Goal: Information Seeking & Learning: Learn about a topic

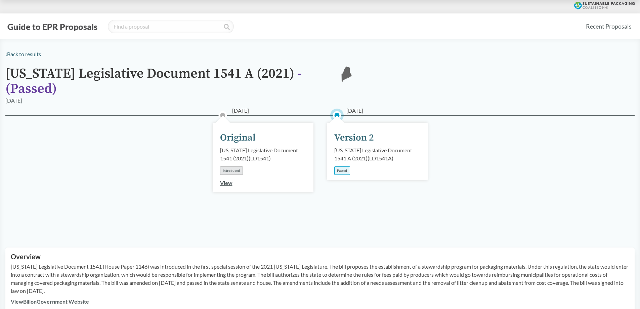
click at [355, 134] on div "Version 2" at bounding box center [354, 138] width 40 height 14
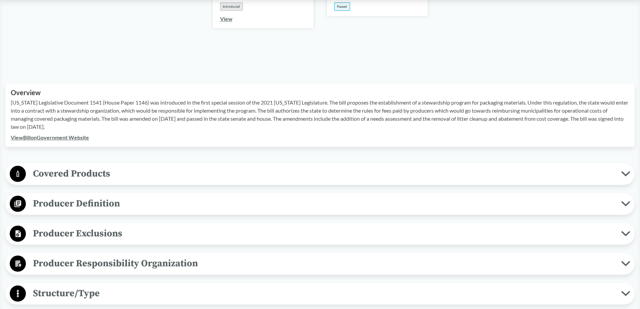
scroll to position [202, 0]
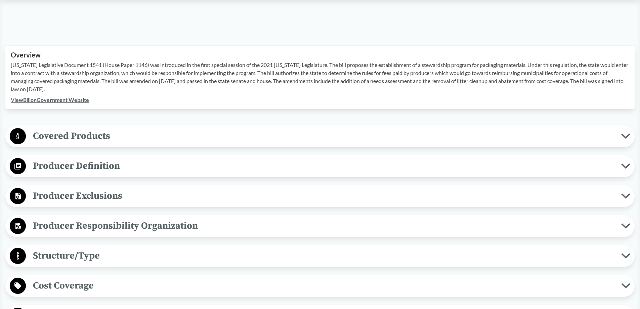
click at [105, 221] on span "Producer Responsibility Organization" at bounding box center [323, 225] width 595 height 15
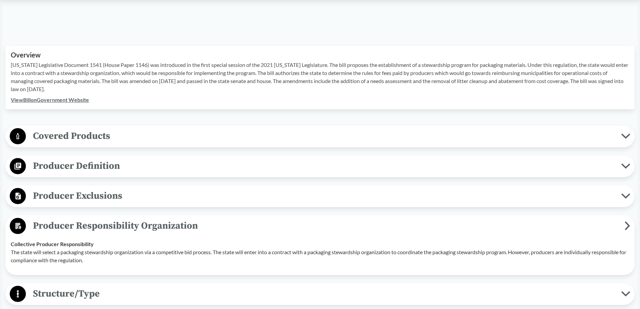
click at [121, 248] on p "The state will select a packaging stewardship organization via a competitive bi…" at bounding box center [320, 256] width 618 height 16
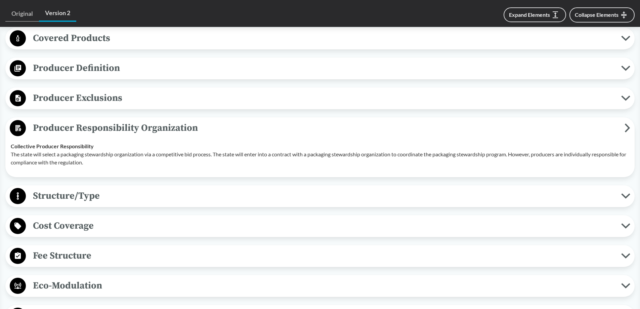
scroll to position [302, 0]
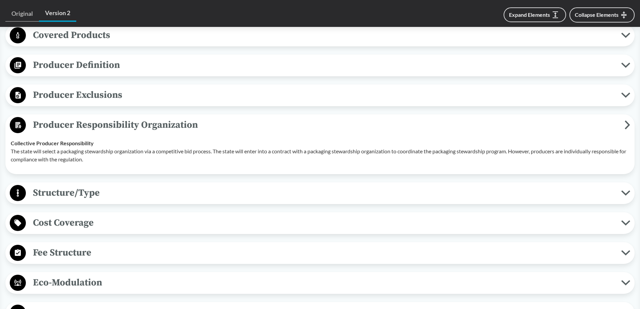
click at [94, 186] on span "Structure/Type" at bounding box center [323, 192] width 595 height 15
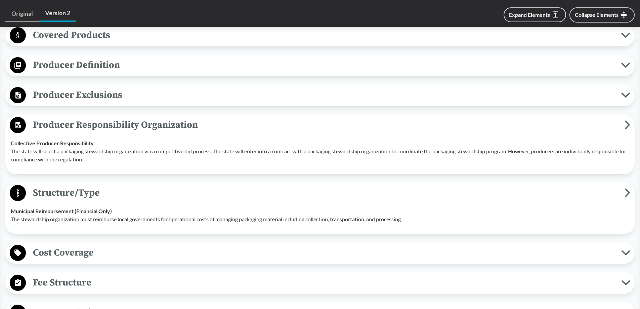
click at [93, 242] on div "Cost Coverage Operational Costs Program funds will be used to reimburse municip…" at bounding box center [319, 253] width 629 height 22
click at [93, 245] on span "Cost Coverage" at bounding box center [323, 252] width 595 height 15
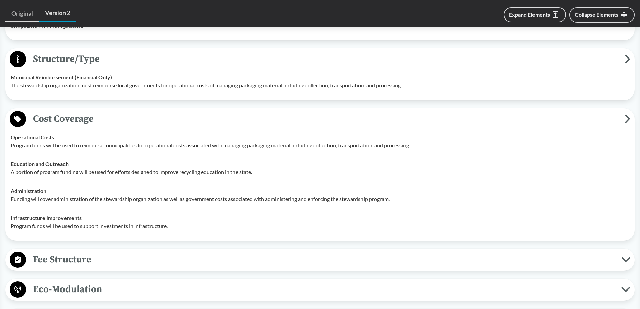
scroll to position [437, 0]
click at [93, 251] on span "Fee Structure" at bounding box center [323, 258] width 595 height 15
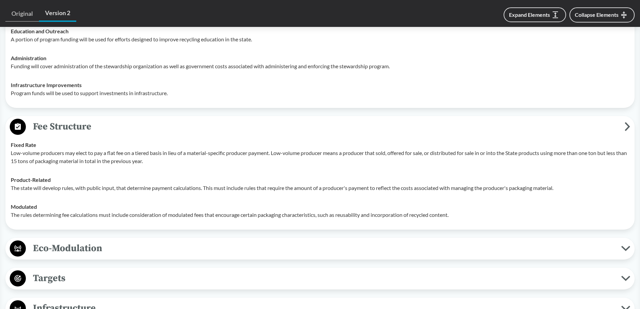
scroll to position [571, 0]
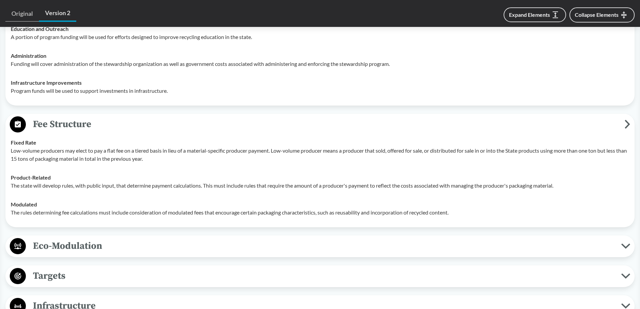
click at [93, 243] on span "Eco-Modulation" at bounding box center [323, 245] width 595 height 15
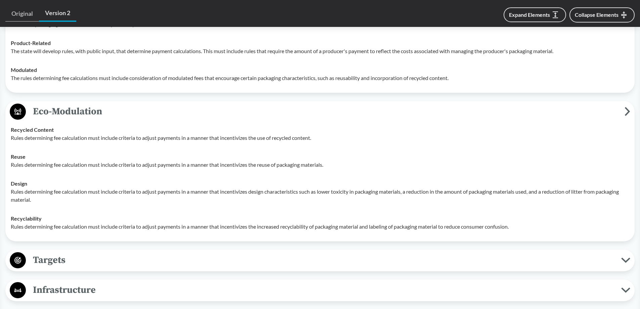
click at [93, 252] on span "Targets" at bounding box center [323, 259] width 595 height 15
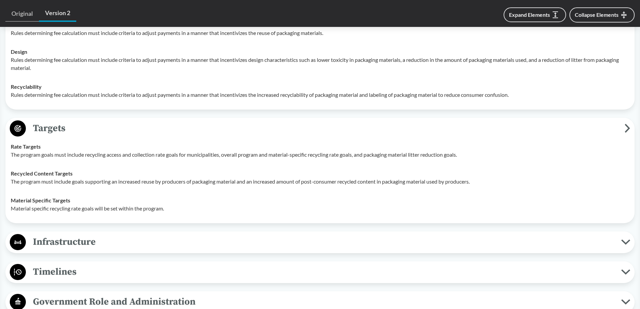
scroll to position [840, 0]
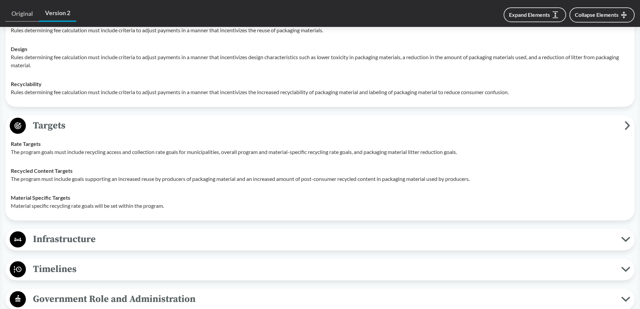
click at [93, 235] on span "Infrastructure" at bounding box center [323, 238] width 595 height 15
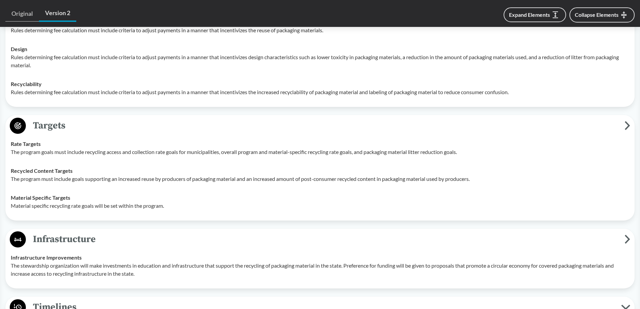
scroll to position [974, 0]
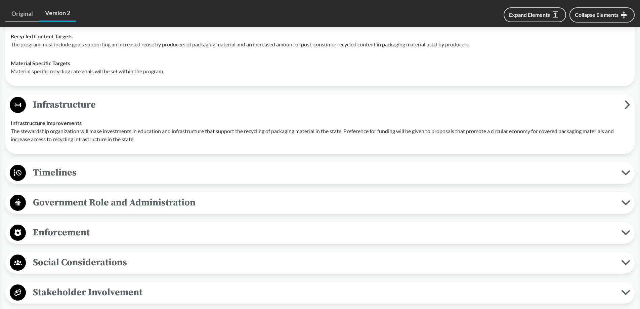
click at [93, 228] on span "Enforcement" at bounding box center [323, 232] width 595 height 15
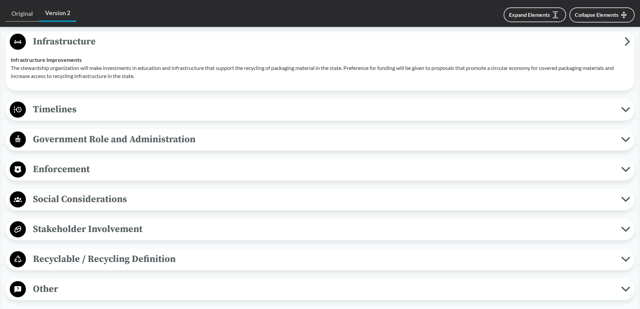
scroll to position [1041, 0]
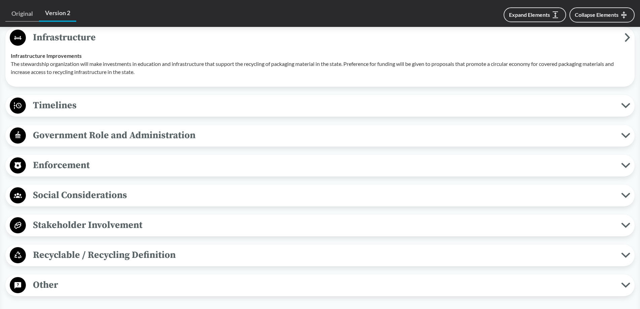
click at [64, 157] on button "Enforcement" at bounding box center [320, 165] width 624 height 17
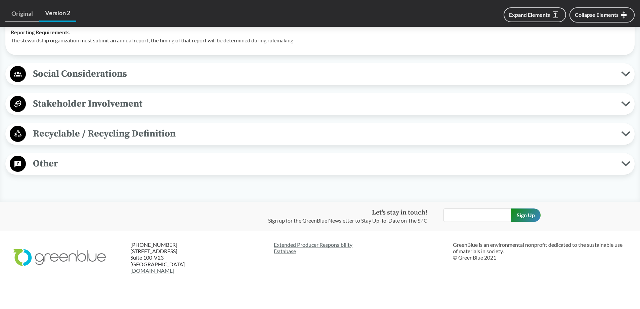
scroll to position [1193, 0]
click at [285, 240] on link "Extended Producer Responsibility Database" at bounding box center [361, 246] width 174 height 13
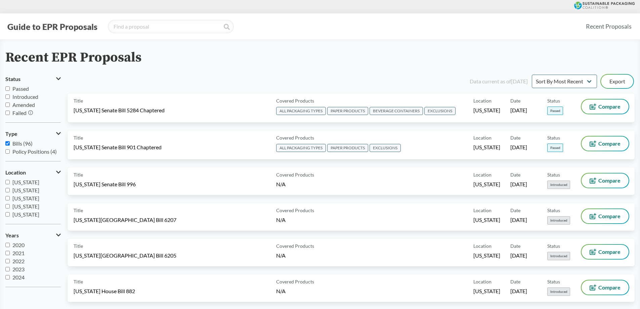
click at [33, 97] on span "Introduced" at bounding box center [25, 96] width 26 height 6
click at [10, 97] on input "Introduced" at bounding box center [7, 96] width 4 height 4
checkbox input "true"
click at [7, 90] on input "Passed" at bounding box center [7, 88] width 4 height 4
checkbox input "true"
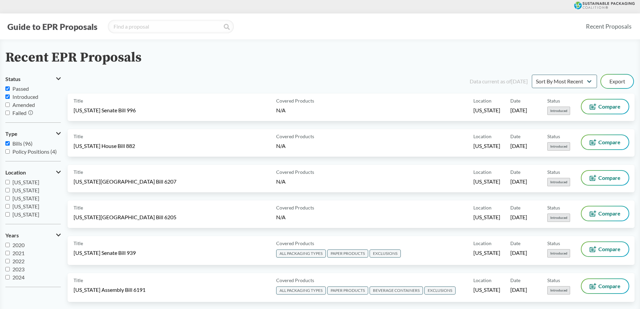
click at [7, 96] on input "Introduced" at bounding box center [7, 96] width 4 height 4
checkbox input "false"
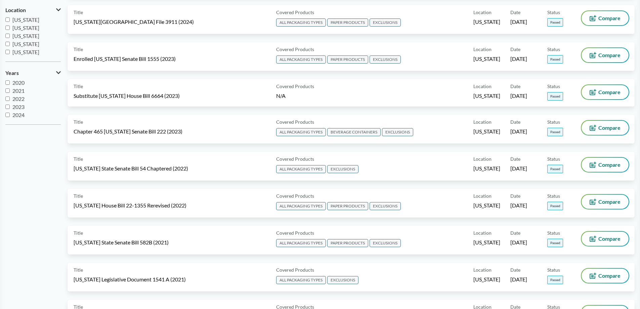
scroll to position [168, 0]
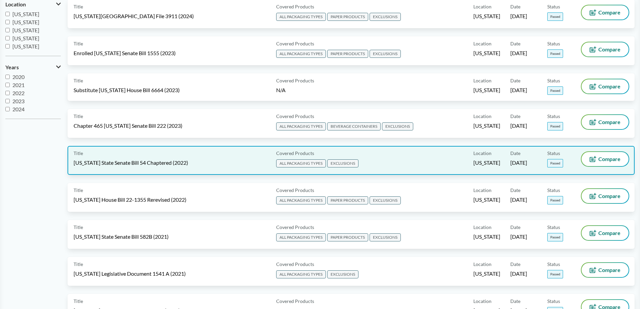
click at [148, 150] on div "Title [US_STATE] State Senate Bill 54 Chaptered (2022) Covered Products ALL PAC…" at bounding box center [351, 160] width 567 height 29
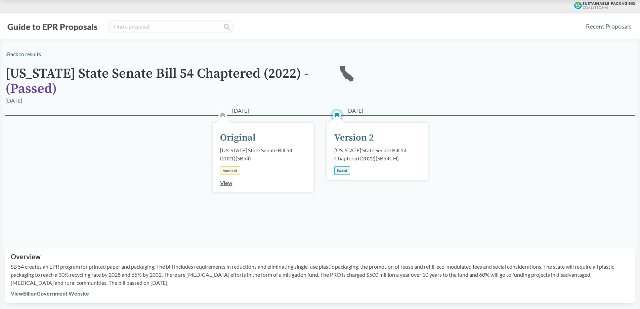
click at [233, 148] on div "[US_STATE] State Senate Bill 54 (2021) ( SB54 )" at bounding box center [263, 154] width 86 height 16
click at [337, 165] on div "[DATE] Version 2 [US_STATE] State Senate Bill 54 Chaptered (2022) ( SB54CH ) Pa…" at bounding box center [377, 151] width 101 height 57
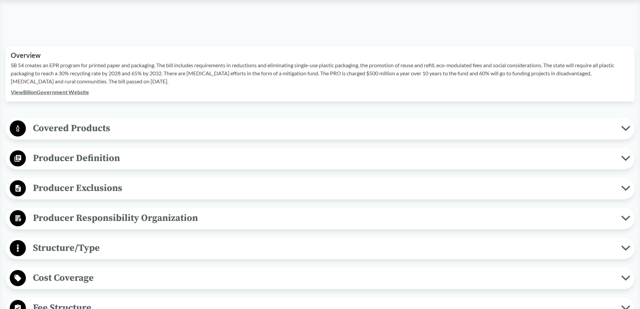
scroll to position [202, 0]
click at [225, 125] on span "Covered Products" at bounding box center [323, 127] width 595 height 15
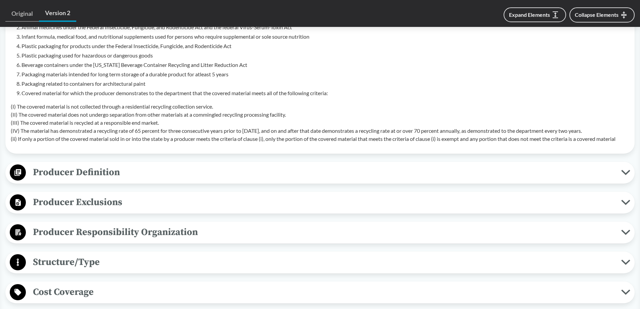
scroll to position [403, 0]
click at [208, 168] on span "Producer Definition" at bounding box center [323, 171] width 595 height 15
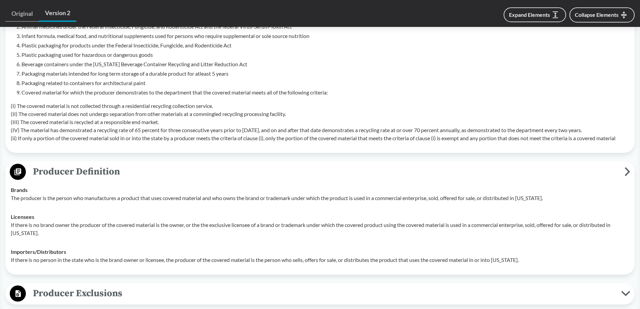
scroll to position [571, 0]
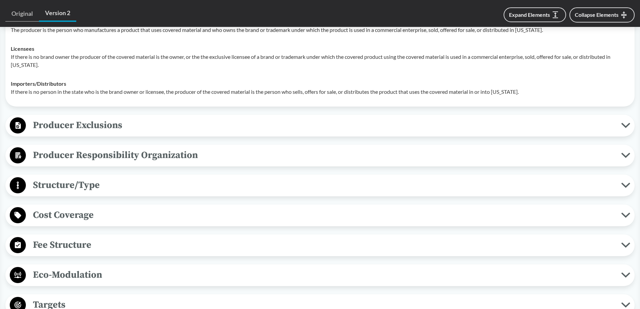
click at [143, 178] on span "Structure/Type" at bounding box center [323, 184] width 595 height 15
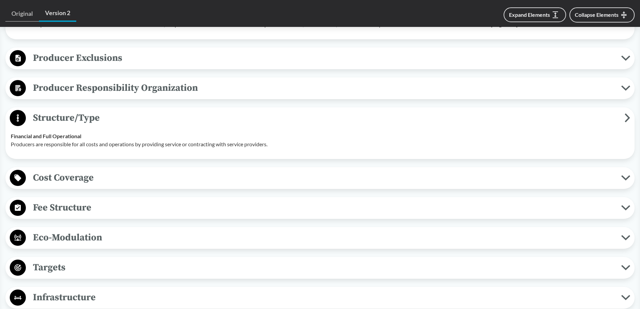
click at [143, 178] on span "Cost Coverage" at bounding box center [323, 177] width 595 height 15
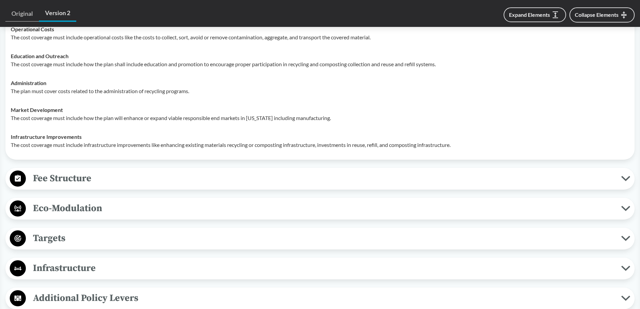
scroll to position [806, 0]
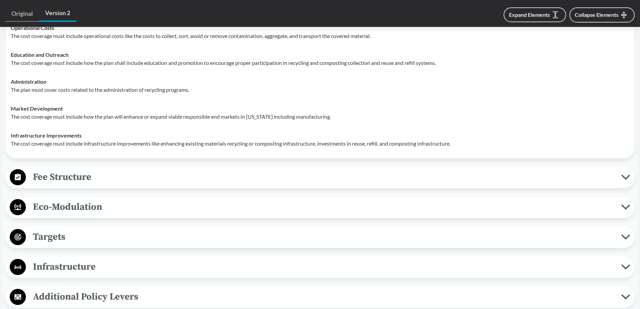
click at [143, 178] on span "Fee Structure" at bounding box center [323, 176] width 595 height 15
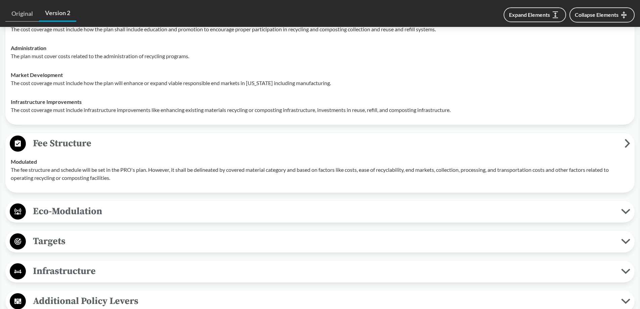
click at [124, 205] on span "Eco-Modulation" at bounding box center [323, 211] width 595 height 15
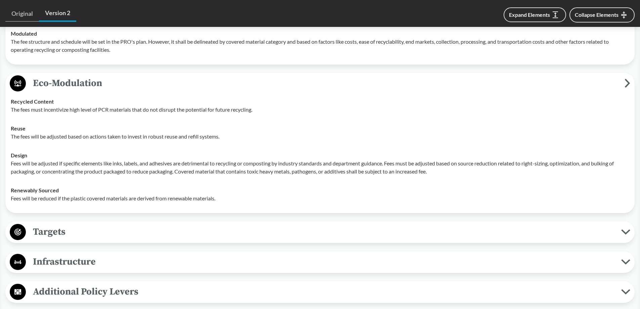
scroll to position [974, 0]
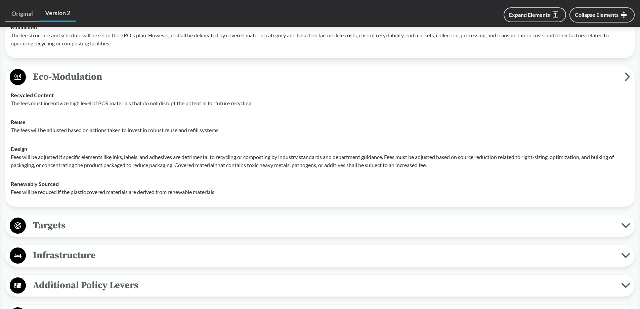
click at [117, 219] on span "Targets" at bounding box center [323, 225] width 595 height 15
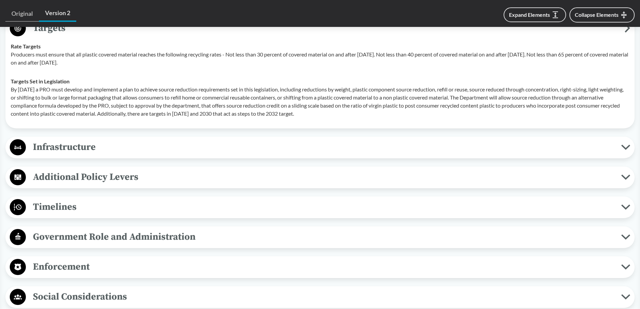
scroll to position [1175, 0]
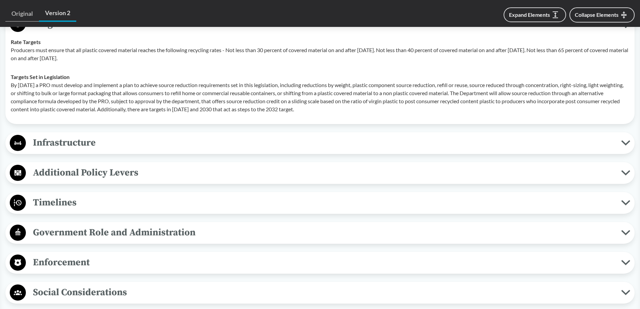
click at [118, 209] on span "Timelines" at bounding box center [323, 202] width 595 height 15
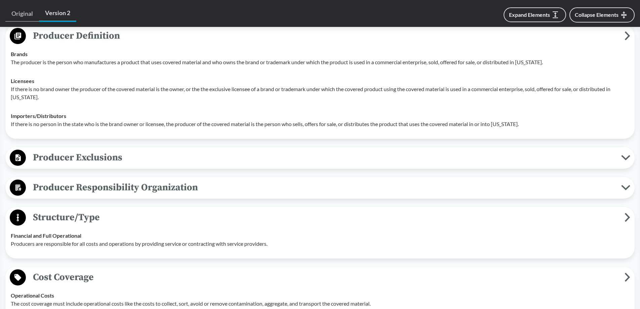
scroll to position [537, 0]
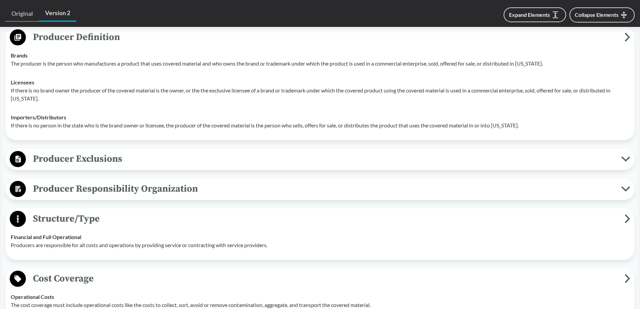
click at [119, 190] on span "Producer Responsibility Organization" at bounding box center [323, 188] width 595 height 15
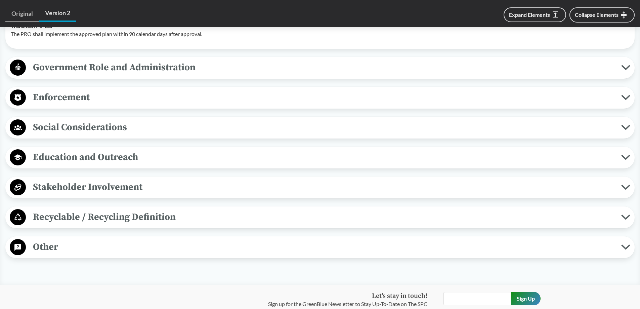
scroll to position [1646, 0]
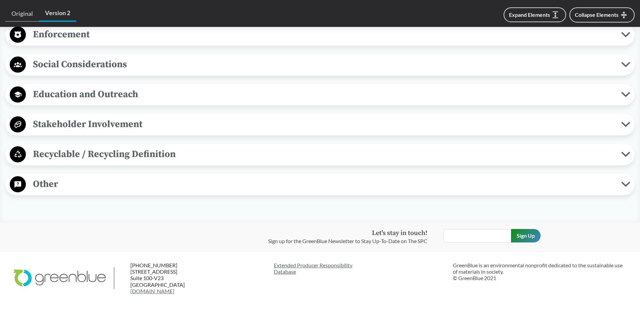
click at [175, 158] on span "Recyclable / Recycling Definition" at bounding box center [323, 153] width 595 height 15
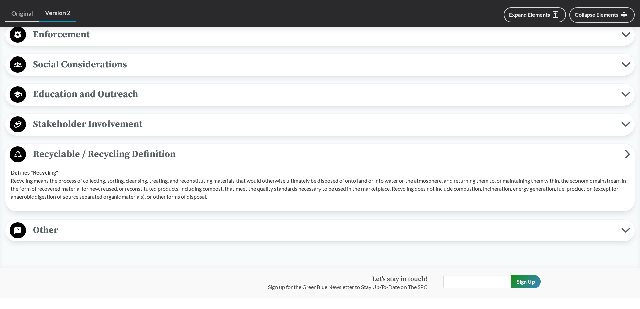
click at [156, 120] on span "Stakeholder Involvement" at bounding box center [323, 124] width 595 height 15
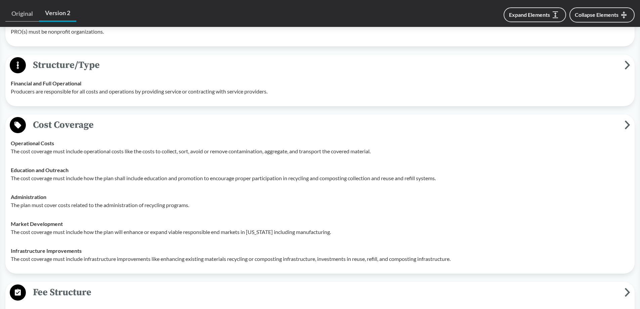
scroll to position [806, 0]
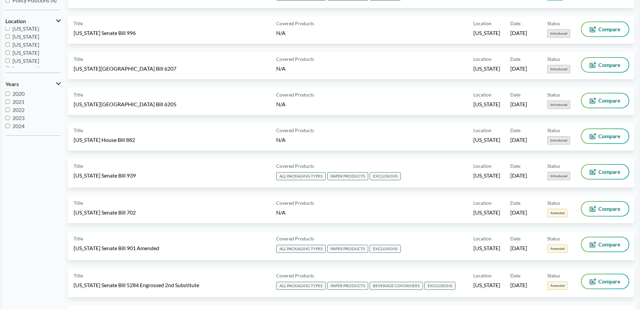
scroll to position [168, 0]
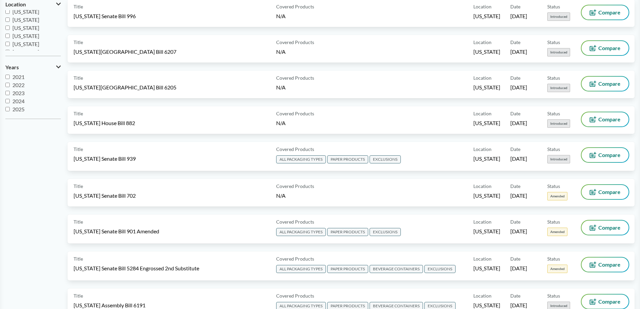
click at [55, 108] on label "2025" at bounding box center [32, 109] width 55 height 8
click at [10, 108] on input "2025" at bounding box center [7, 109] width 4 height 4
checkbox input "true"
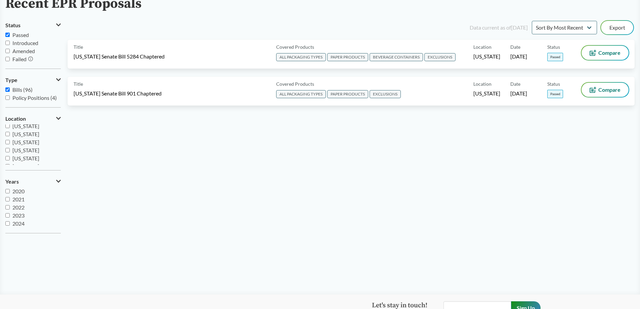
scroll to position [0, 0]
